Goal: Task Accomplishment & Management: Manage account settings

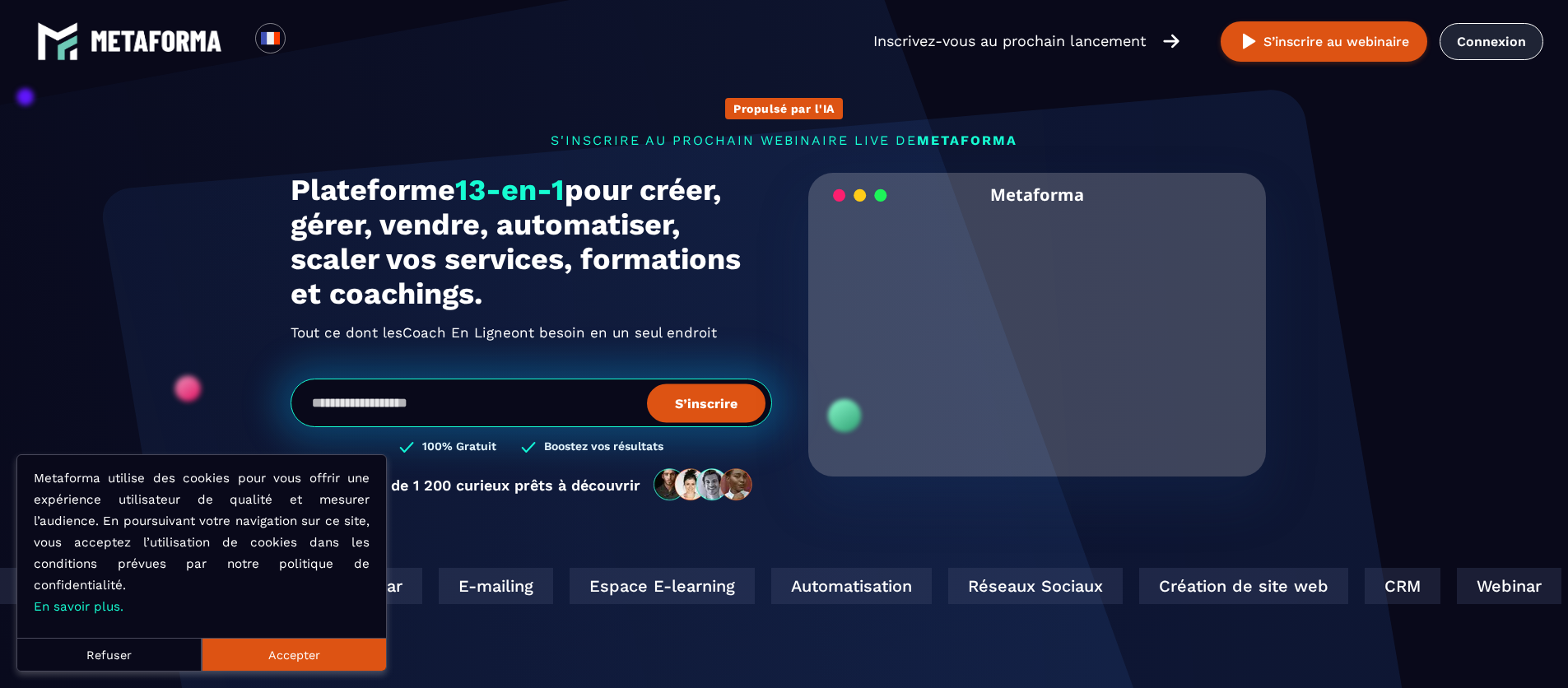
click at [1464, 48] on link "Connexion" at bounding box center [1492, 42] width 104 height 37
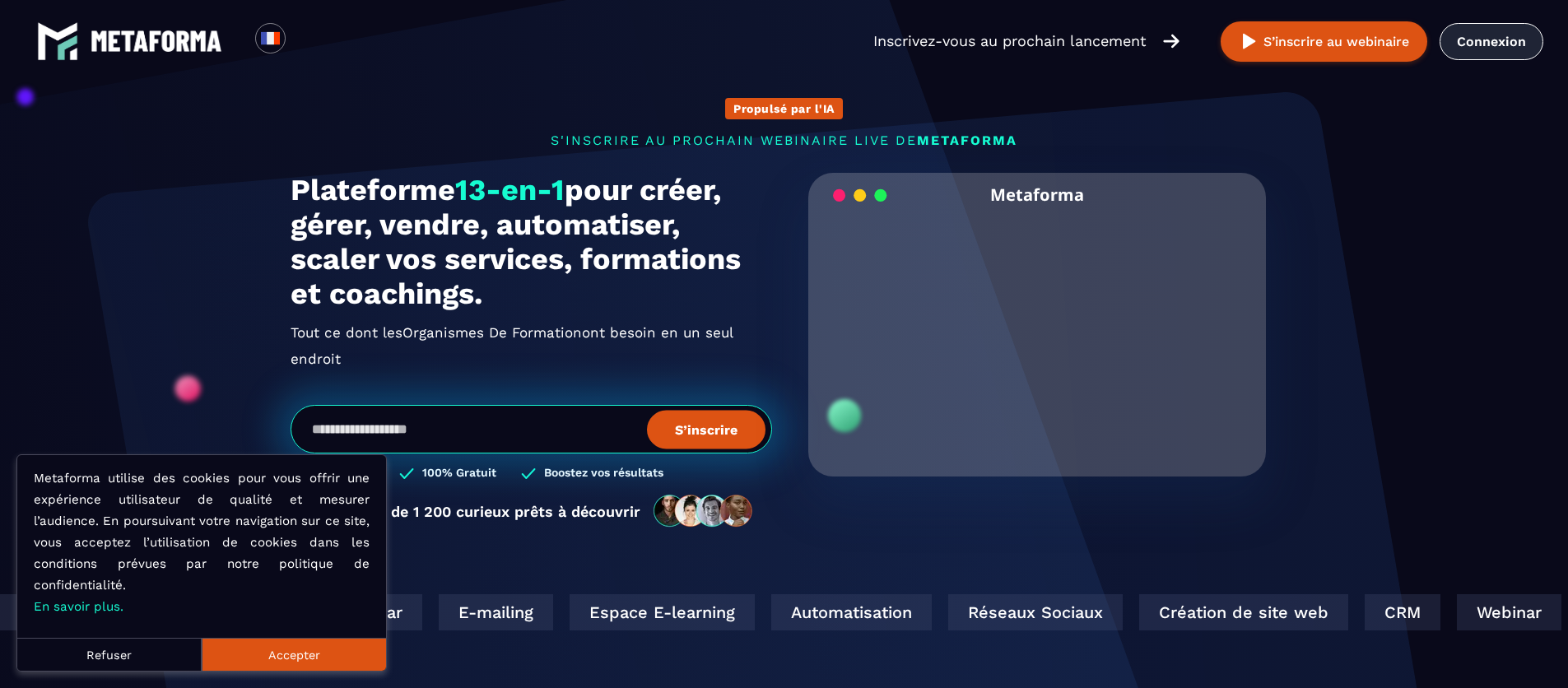
click at [1493, 45] on link "Connexion" at bounding box center [1492, 42] width 104 height 37
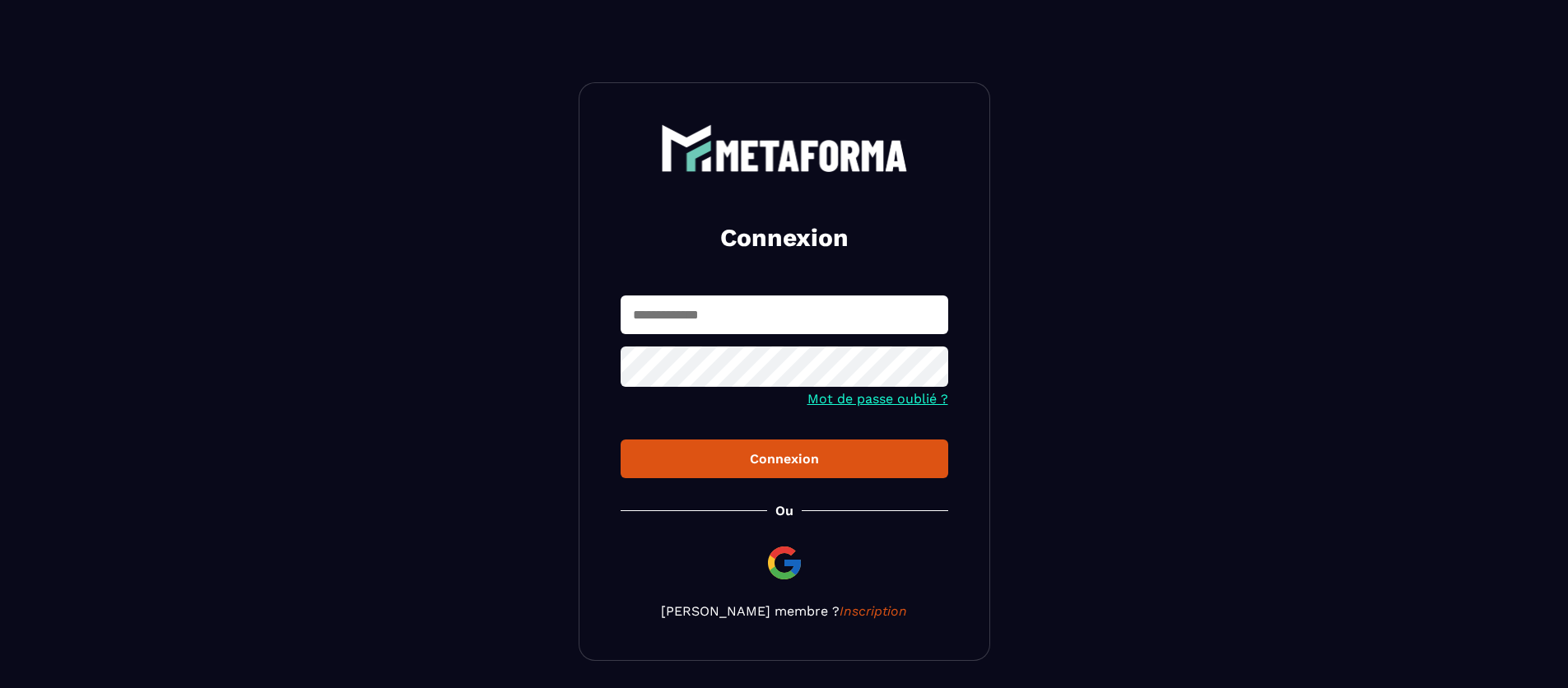
type input "**********"
click at [847, 401] on link "Mot de passe oublié ?" at bounding box center [878, 399] width 141 height 15
click at [932, 370] on icon at bounding box center [930, 368] width 20 height 20
click at [812, 461] on div "Connexion" at bounding box center [784, 459] width 301 height 15
